Goal: Task Accomplishment & Management: Manage account settings

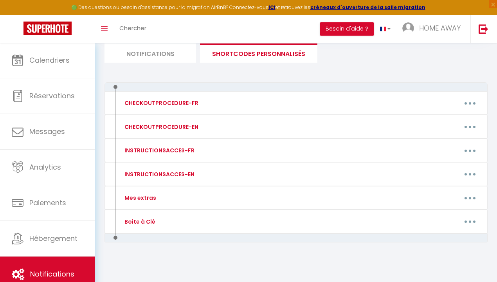
scroll to position [54, 0]
click at [436, 36] on link "HOME AWAY" at bounding box center [434, 28] width 74 height 27
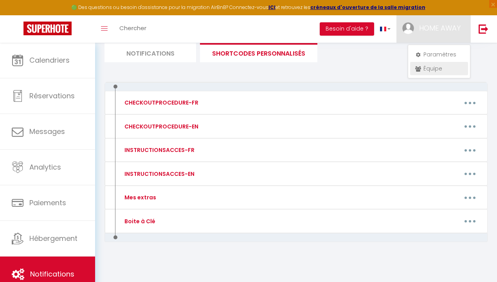
click at [433, 70] on link "Équipe" at bounding box center [439, 68] width 58 height 13
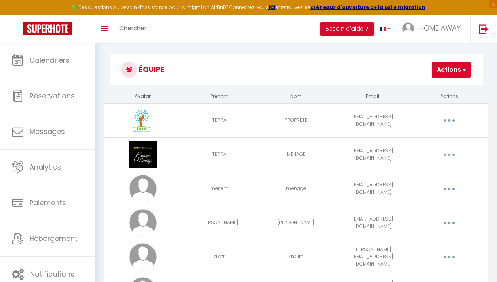
scroll to position [1, 0]
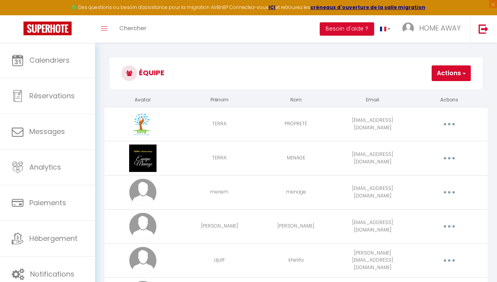
click at [459, 72] on button "Actions" at bounding box center [451, 73] width 39 height 16
click at [436, 90] on link "Ajouter un nouvel utilisateur" at bounding box center [424, 90] width 92 height 10
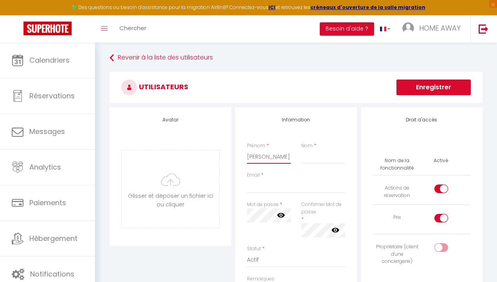
type input "[PERSON_NAME]"
click at [340, 165] on div "Prénom * [PERSON_NAME] *" at bounding box center [296, 156] width 108 height 29
type input "[PERSON_NAME]"
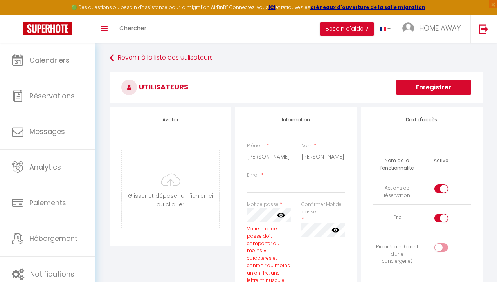
click at [283, 213] on icon at bounding box center [281, 215] width 8 height 5
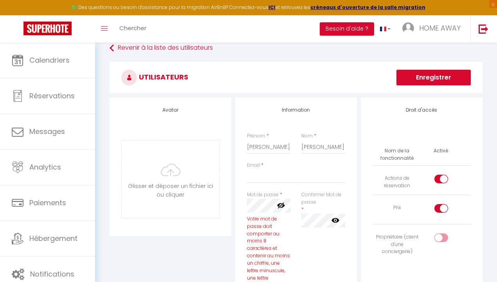
scroll to position [75, 0]
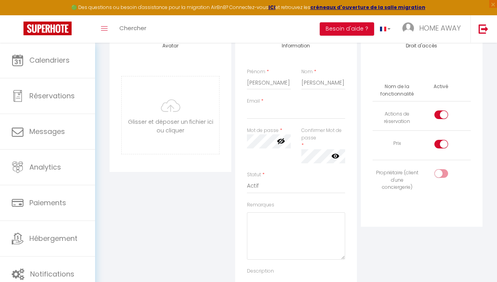
click at [334, 157] on icon at bounding box center [336, 155] width 8 height 5
click at [443, 109] on td at bounding box center [446, 115] width 49 height 29
click at [442, 113] on input "checkbox" at bounding box center [448, 116] width 14 height 12
checkbox input "false"
click at [442, 143] on input "checkbox" at bounding box center [448, 146] width 14 height 12
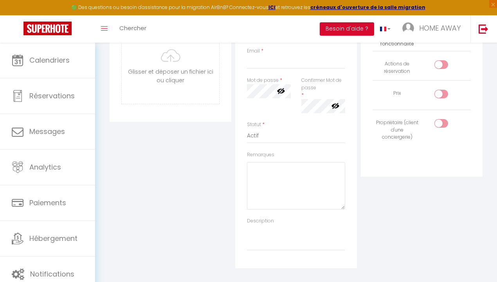
scroll to position [61, 0]
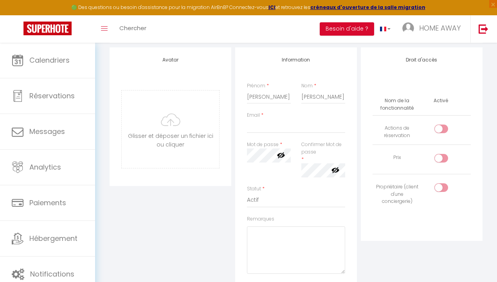
click at [445, 156] on input "checkbox" at bounding box center [448, 160] width 14 height 12
checkbox input "true"
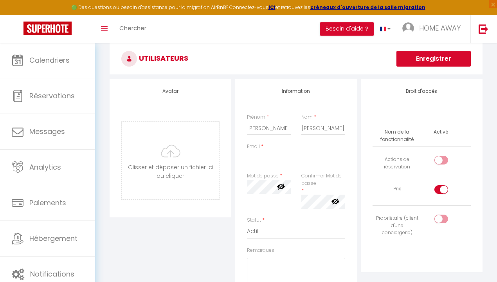
scroll to position [0, 0]
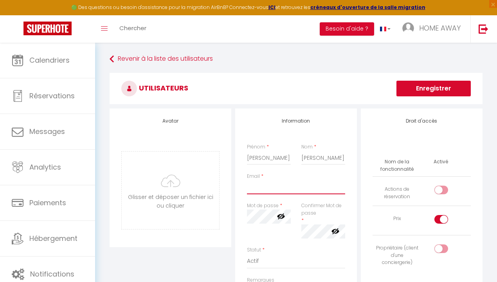
paste input "[DOMAIN_NAME][EMAIL_ADDRESS][DOMAIN_NAME]"
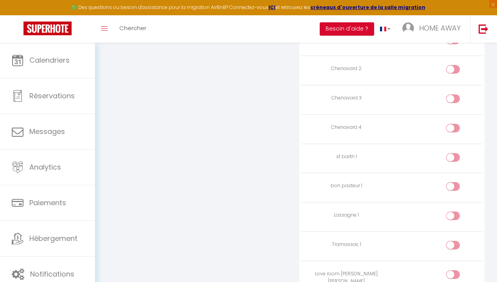
scroll to position [1762, 0]
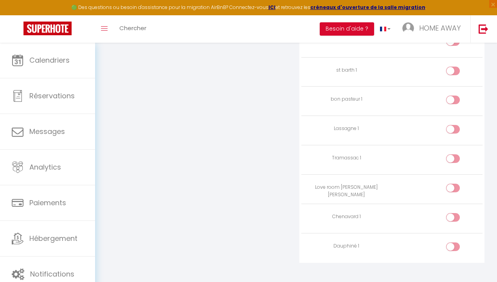
type input "[DOMAIN_NAME][EMAIL_ADDRESS][DOMAIN_NAME]"
click at [453, 213] on div at bounding box center [453, 217] width 14 height 9
click at [453, 213] on input "checkbox" at bounding box center [460, 219] width 14 height 12
checkbox input "true"
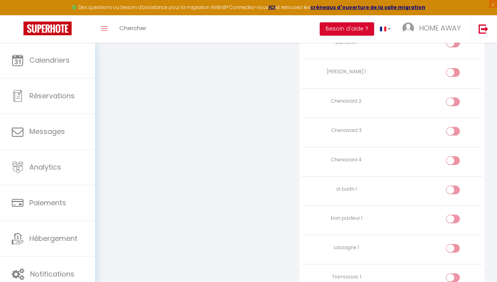
scroll to position [1623, 0]
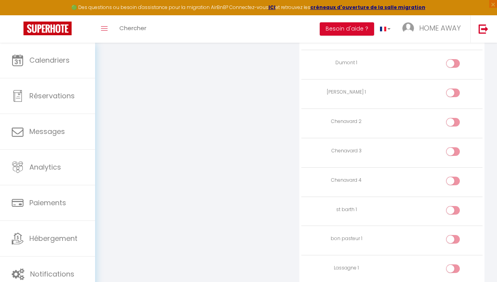
click at [452, 177] on div at bounding box center [453, 181] width 14 height 9
click at [453, 177] on input "checkbox" at bounding box center [460, 183] width 14 height 12
checkbox input "true"
click at [462, 147] on input "checkbox" at bounding box center [460, 153] width 14 height 12
checkbox input "true"
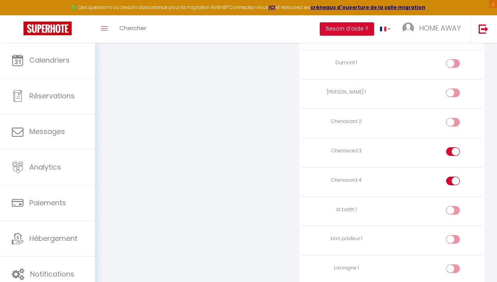
click at [451, 118] on div at bounding box center [453, 122] width 14 height 9
click at [453, 118] on input "checkbox" at bounding box center [460, 124] width 14 height 12
checkbox input "true"
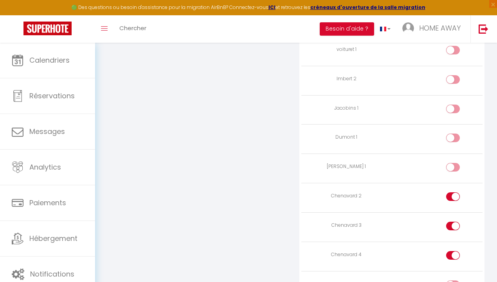
scroll to position [1545, 0]
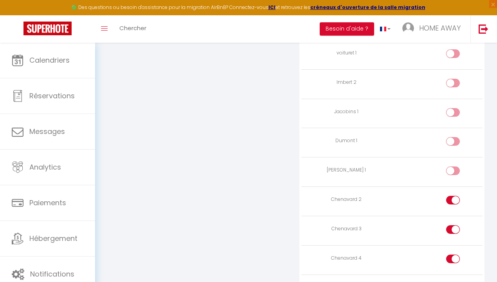
click at [451, 137] on div at bounding box center [453, 141] width 14 height 9
click at [453, 137] on input "checkbox" at bounding box center [460, 143] width 14 height 12
checkbox input "true"
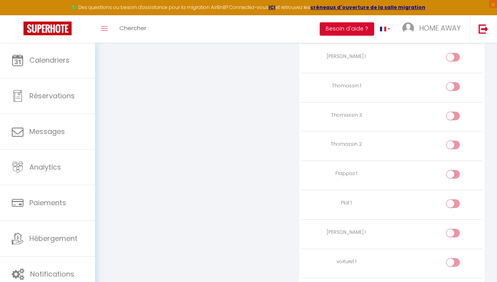
scroll to position [1386, 0]
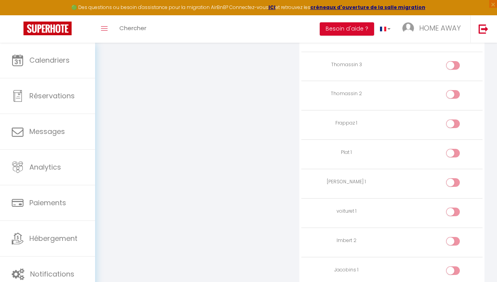
click at [448, 207] on div at bounding box center [453, 211] width 14 height 9
click at [453, 207] on input "checkbox" at bounding box center [460, 213] width 14 height 12
checkbox input "true"
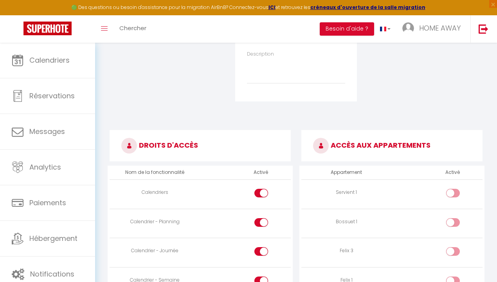
scroll to position [0, 0]
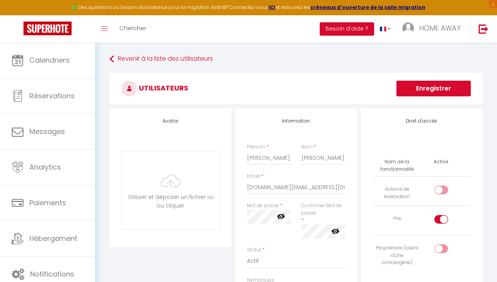
click at [419, 82] on button "Enregistrer" at bounding box center [434, 89] width 74 height 16
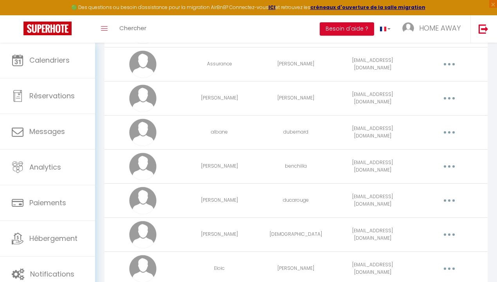
scroll to position [394, 0]
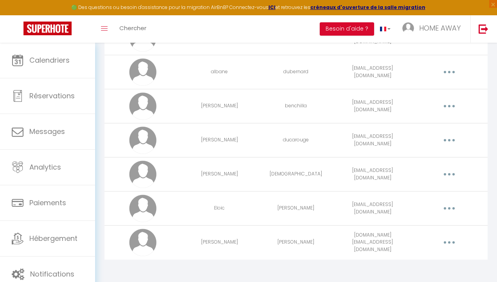
click at [445, 239] on button "button" at bounding box center [449, 242] width 21 height 15
click at [424, 255] on link "Editer" at bounding box center [429, 261] width 58 height 13
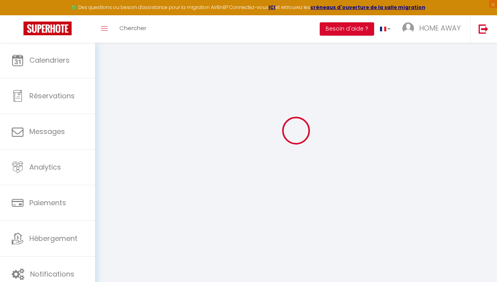
type input "[PERSON_NAME]"
type input "[DOMAIN_NAME][EMAIL_ADDRESS][DOMAIN_NAME]"
type textarea "[URL][DOMAIN_NAME]"
checkbox input "false"
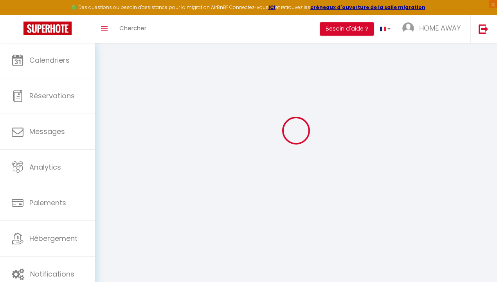
checkbox input "true"
checkbox input "false"
checkbox input "true"
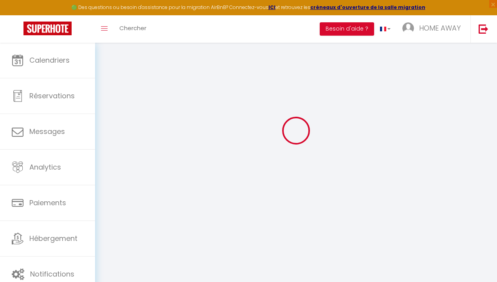
checkbox input "true"
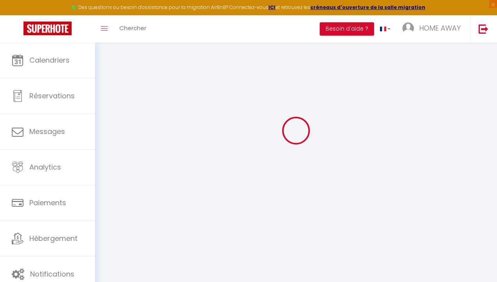
checkbox input "true"
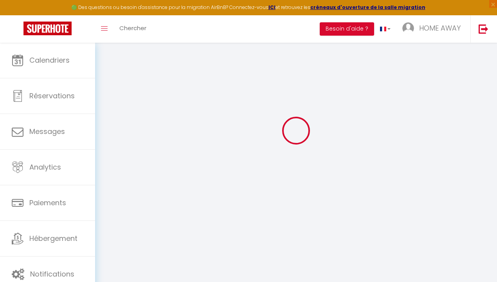
checkbox input "true"
select select
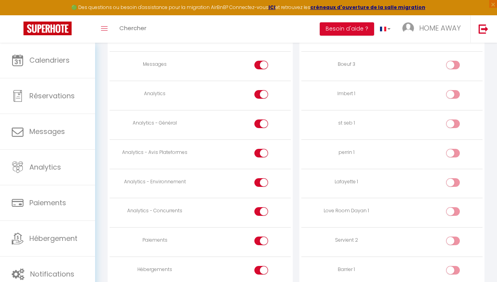
scroll to position [730, 0]
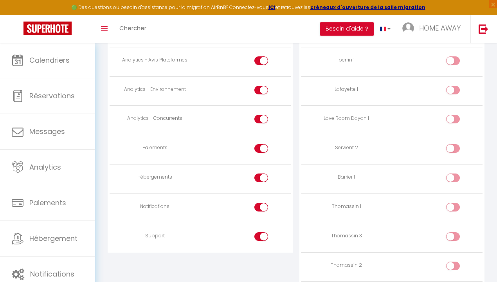
click at [262, 233] on input "checkbox" at bounding box center [268, 238] width 14 height 12
checkbox input "false"
click at [262, 204] on input "checkbox" at bounding box center [268, 209] width 14 height 12
checkbox input "false"
click at [258, 175] on div at bounding box center [261, 177] width 14 height 9
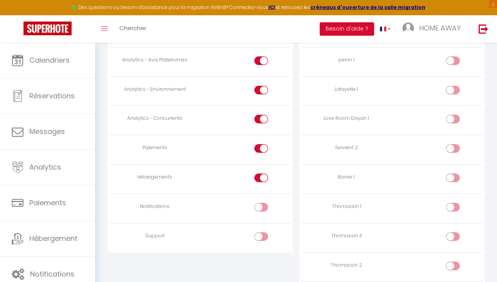
click at [261, 175] on input "checkbox" at bounding box center [268, 179] width 14 height 12
checkbox input "false"
click at [262, 148] on input "checkbox" at bounding box center [268, 150] width 14 height 12
checkbox input "false"
click at [261, 115] on div at bounding box center [261, 119] width 14 height 9
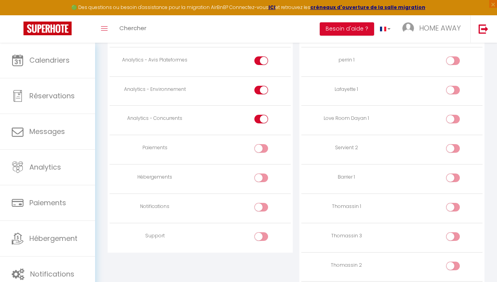
click at [261, 115] on input "checkbox" at bounding box center [268, 121] width 14 height 12
checkbox input "false"
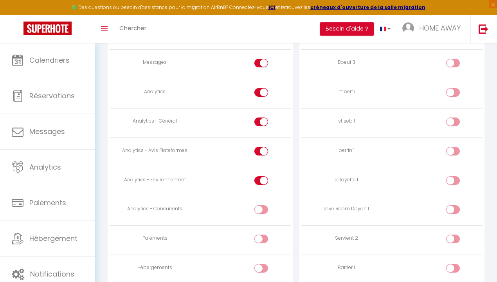
scroll to position [613, 0]
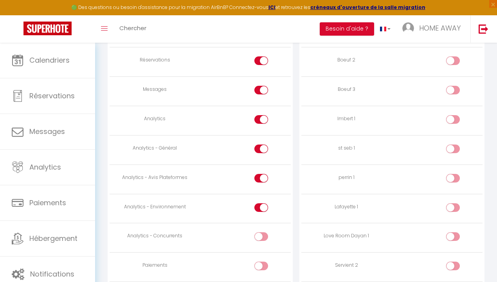
drag, startPoint x: 261, startPoint y: 204, endPoint x: 262, endPoint y: 196, distance: 7.4
click at [262, 203] on input "checkbox" at bounding box center [268, 209] width 14 height 12
checkbox input "false"
click at [258, 169] on td at bounding box center [245, 178] width 91 height 29
click at [260, 174] on div at bounding box center [261, 178] width 14 height 9
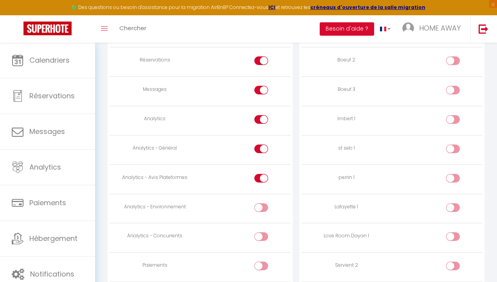
click at [261, 174] on input "checkbox" at bounding box center [268, 180] width 14 height 12
click at [260, 174] on div at bounding box center [261, 178] width 14 height 9
click at [261, 174] on input "checkbox" at bounding box center [268, 180] width 14 height 12
checkbox input "true"
click at [259, 145] on div at bounding box center [261, 148] width 14 height 9
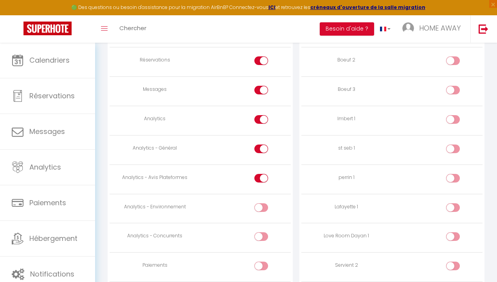
click at [261, 145] on input "checkbox" at bounding box center [268, 150] width 14 height 12
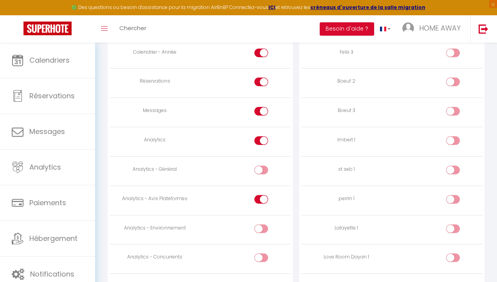
click at [259, 166] on div at bounding box center [261, 170] width 14 height 9
click at [261, 166] on input "checkbox" at bounding box center [268, 172] width 14 height 12
checkbox input "true"
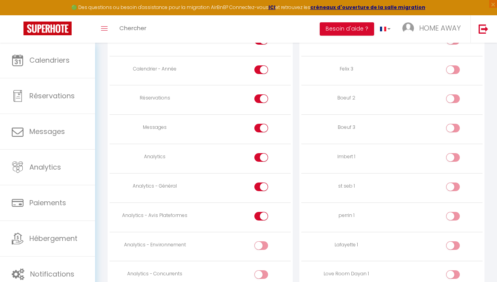
scroll to position [568, 0]
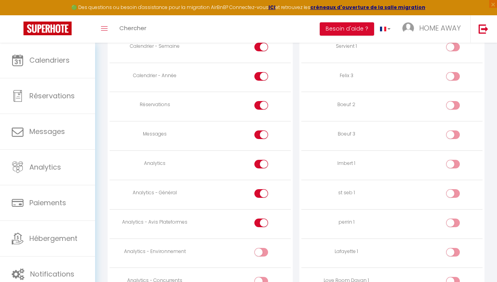
click at [261, 134] on input "checkbox" at bounding box center [268, 136] width 14 height 12
checkbox input "false"
click at [259, 102] on div at bounding box center [261, 105] width 14 height 9
click at [261, 102] on input "checkbox" at bounding box center [268, 107] width 14 height 12
checkbox input "false"
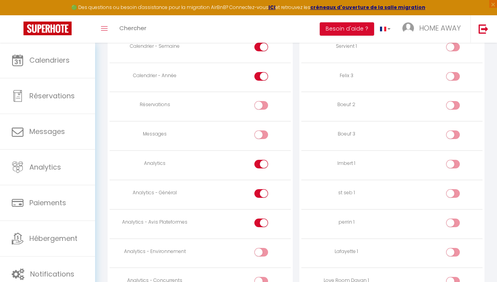
scroll to position [510, 0]
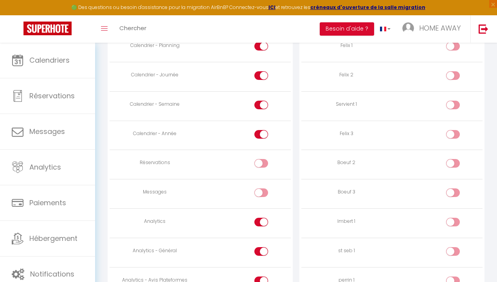
click at [260, 130] on div at bounding box center [261, 134] width 14 height 9
click at [261, 130] on input "checkbox" at bounding box center [268, 136] width 14 height 12
checkbox input "false"
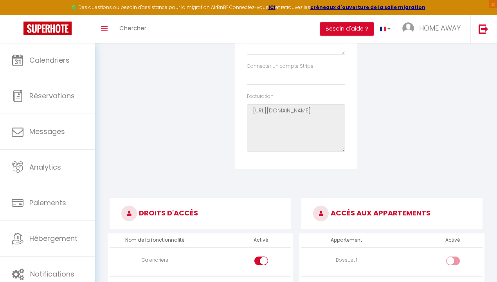
scroll to position [0, 0]
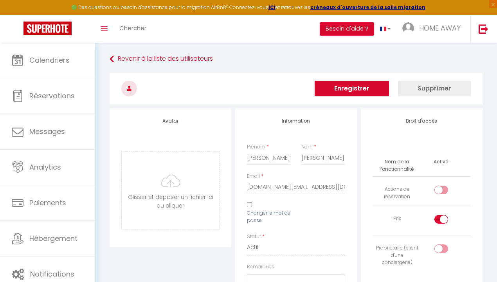
click at [383, 94] on button "Enregistrer" at bounding box center [352, 89] width 74 height 16
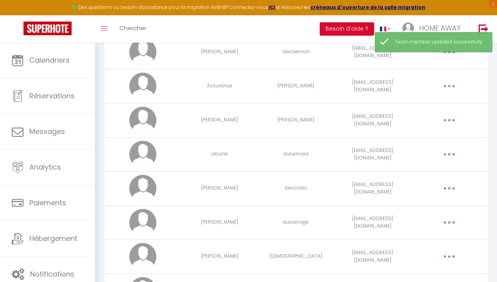
scroll to position [394, 0]
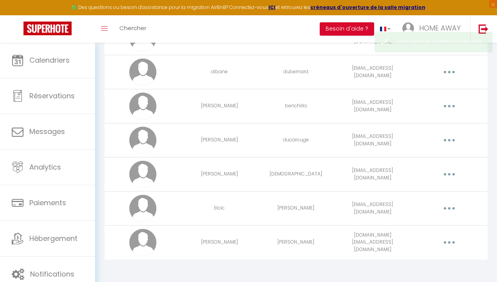
drag, startPoint x: 458, startPoint y: 243, endPoint x: 456, endPoint y: 239, distance: 4.7
click at [458, 242] on button "button" at bounding box center [449, 242] width 21 height 15
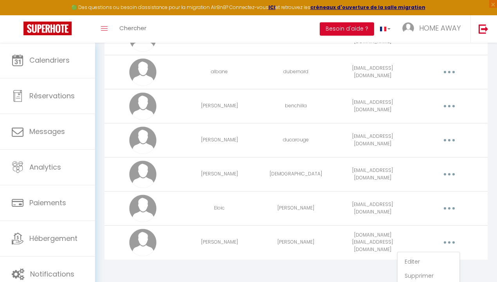
click at [420, 256] on link "Editer" at bounding box center [429, 261] width 58 height 13
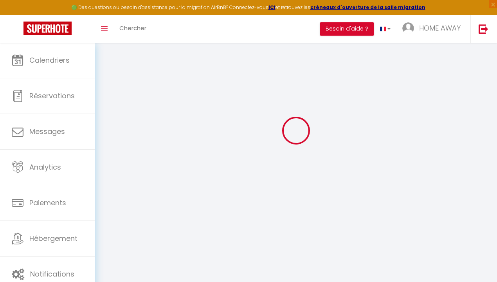
type input "[PERSON_NAME]"
type input "[DOMAIN_NAME][EMAIL_ADDRESS][DOMAIN_NAME]"
type textarea "[URL][DOMAIN_NAME]"
checkbox input "false"
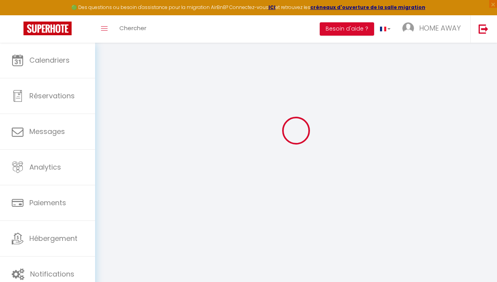
checkbox input "true"
checkbox input "false"
checkbox input "true"
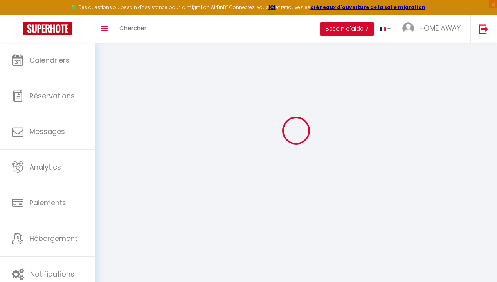
checkbox input "true"
checkbox input "false"
checkbox input "true"
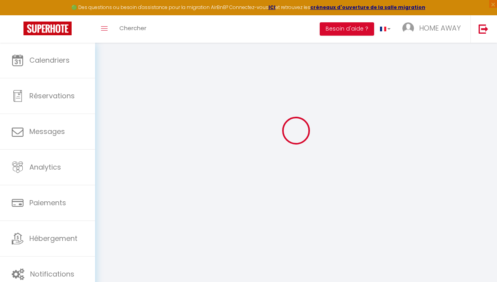
checkbox input "true"
checkbox input "false"
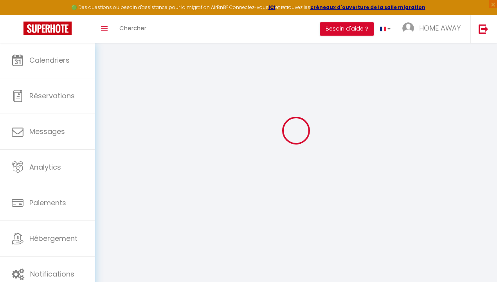
checkbox input "false"
select select
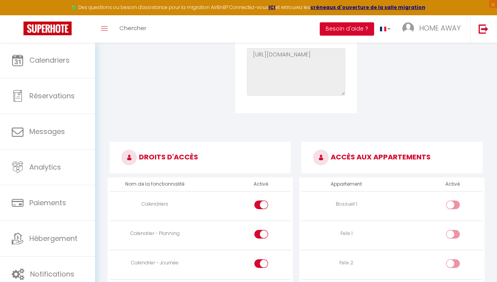
scroll to position [0, 0]
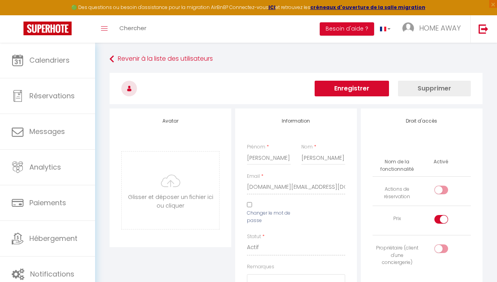
click at [359, 88] on button "Enregistrer" at bounding box center [352, 89] width 74 height 16
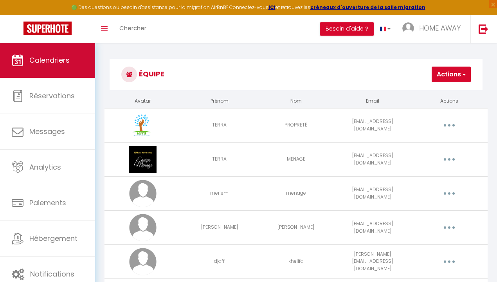
click at [54, 58] on span "Calendriers" at bounding box center [49, 60] width 40 height 10
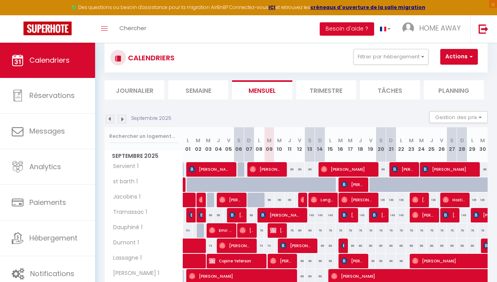
scroll to position [23, 0]
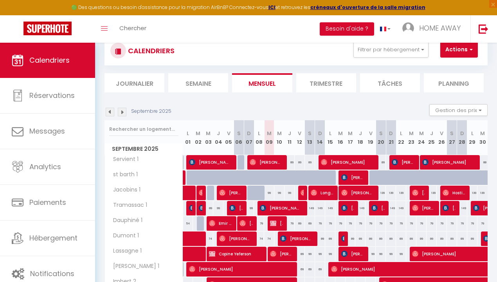
click at [270, 191] on div "99" at bounding box center [269, 193] width 10 height 14
type input "99"
type input "[DATE] Septembre 2025"
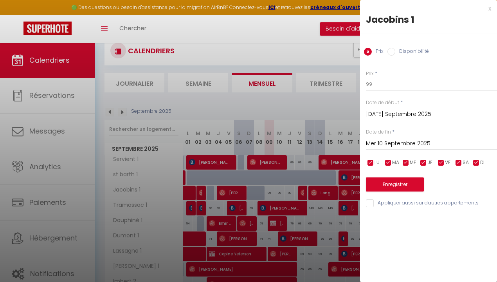
click at [386, 141] on input "Mer 10 Septembre 2025" at bounding box center [431, 144] width 131 height 10
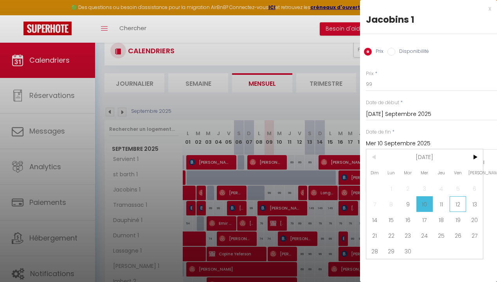
click at [458, 204] on span "12" at bounding box center [458, 204] width 17 height 16
type input "Ven 12 Septembre 2025"
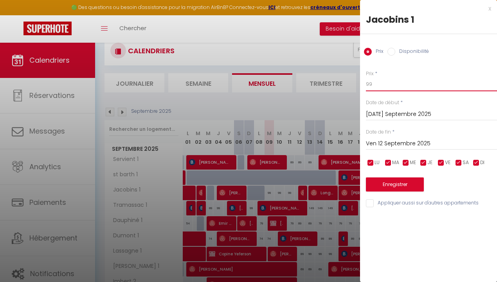
click at [383, 83] on input "99" at bounding box center [431, 84] width 131 height 14
type input "90"
click at [377, 180] on button "Enregistrer" at bounding box center [395, 184] width 58 height 14
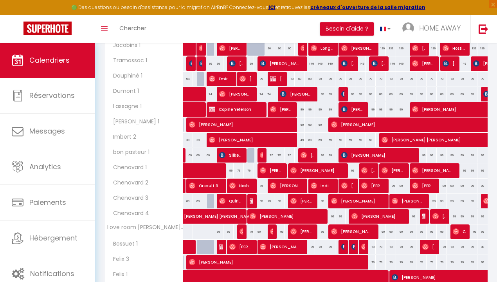
scroll to position [253, 0]
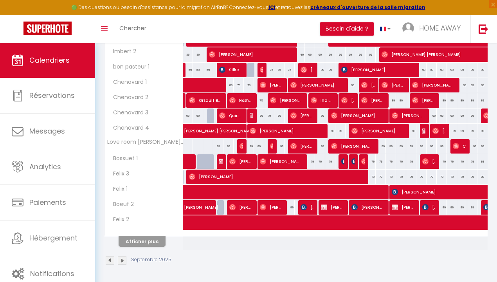
click at [130, 236] on button "Afficher plus" at bounding box center [142, 241] width 47 height 11
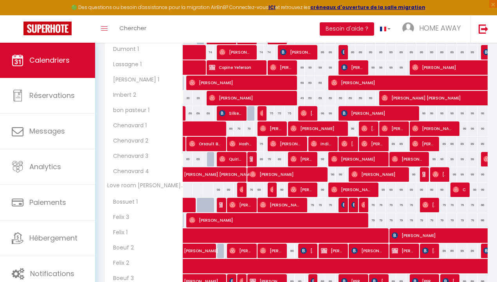
scroll to position [203, 0]
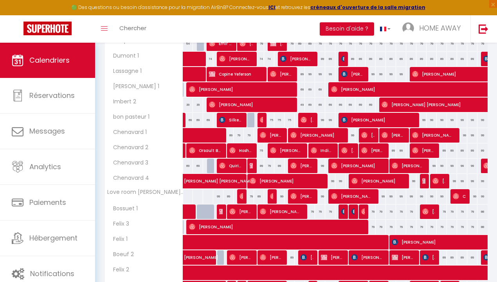
click at [266, 164] on div "79" at bounding box center [269, 166] width 10 height 14
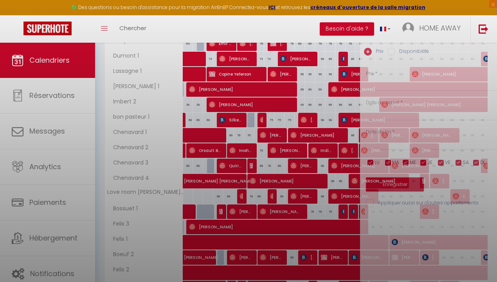
type input "79"
type input "[DATE] Septembre 2025"
type input "Mer 10 Septembre 2025"
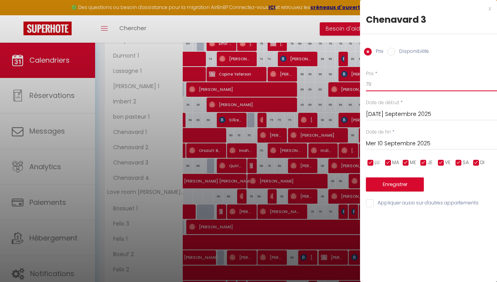
click at [381, 84] on input "79" at bounding box center [431, 84] width 131 height 14
type input "70"
click at [402, 186] on button "Enregistrer" at bounding box center [395, 184] width 58 height 14
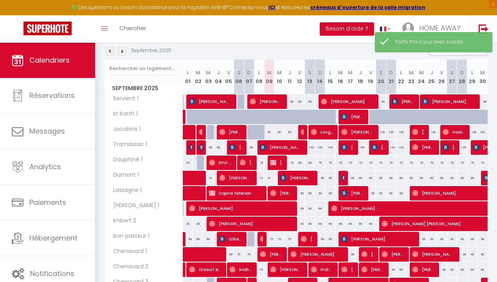
scroll to position [128, 0]
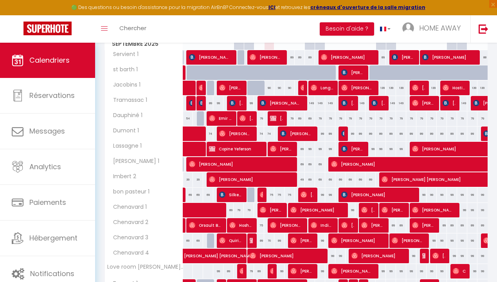
click at [280, 238] on div "89" at bounding box center [279, 240] width 10 height 14
type input "89"
type input "Mer 10 Septembre 2025"
type input "Jeu 11 Septembre 2025"
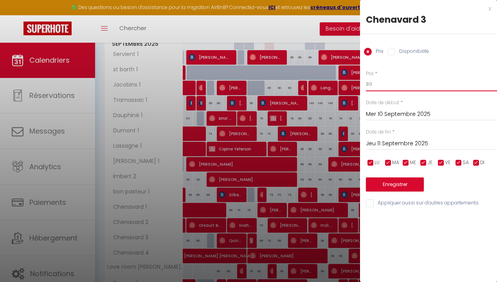
click at [391, 81] on input "89" at bounding box center [431, 84] width 131 height 14
type input "8"
type input "75"
click at [402, 182] on button "Enregistrer" at bounding box center [395, 184] width 58 height 14
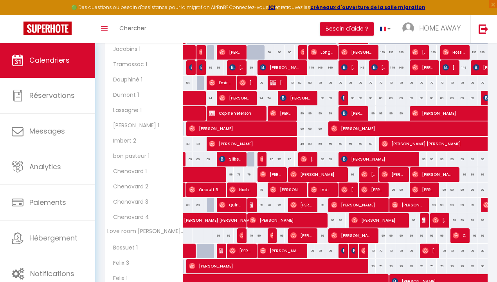
scroll to position [253, 0]
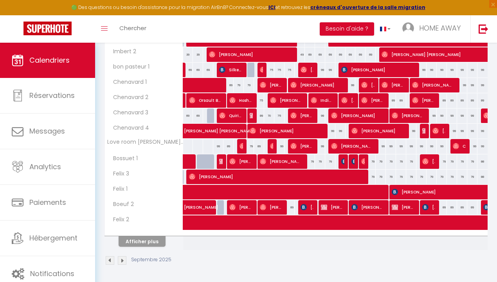
click at [148, 236] on button "Afficher plus" at bounding box center [142, 241] width 47 height 11
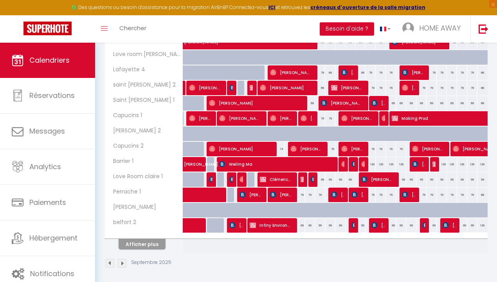
scroll to position [0, 0]
